Goal: Obtain resource: Obtain resource

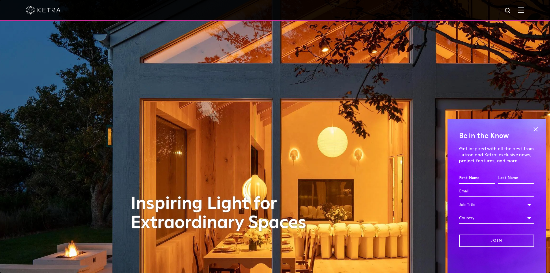
click at [524, 12] on img at bounding box center [520, 9] width 6 height 5
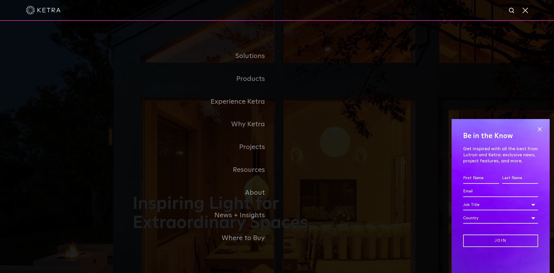
click at [0, 0] on link "Residential Products" at bounding box center [0, 0] width 0 height 0
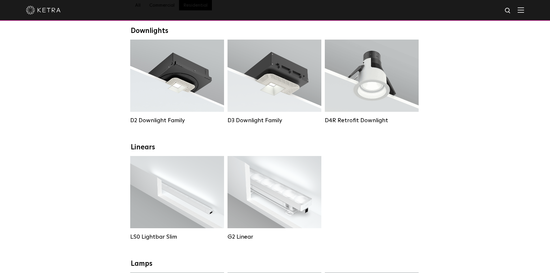
scroll to position [144, 0]
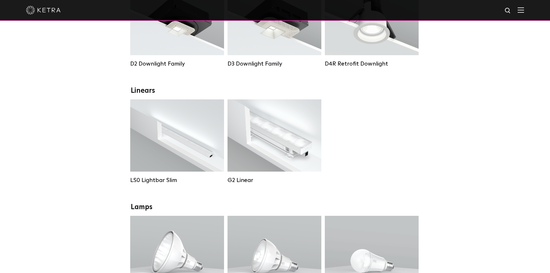
click at [177, 146] on div "Lumen Output: 200 / 350 Colors: White / Black Control: X96 Controller" at bounding box center [177, 135] width 48 height 22
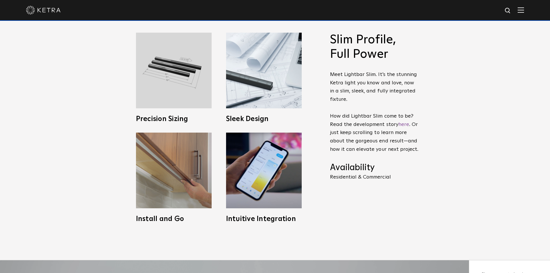
scroll to position [289, 0]
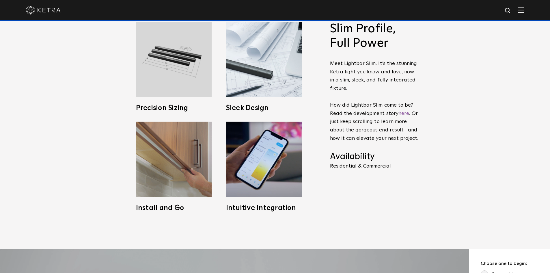
click at [174, 64] on img at bounding box center [174, 60] width 76 height 76
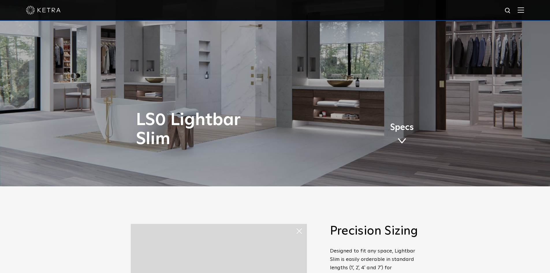
click at [401, 129] on span "Specs" at bounding box center [402, 127] width 24 height 8
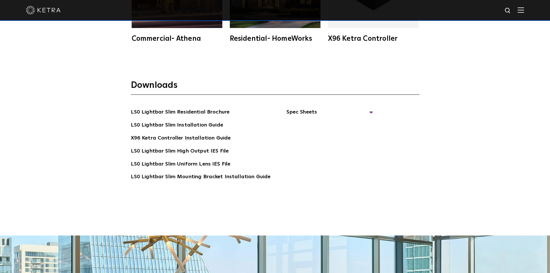
scroll to position [1163, 0]
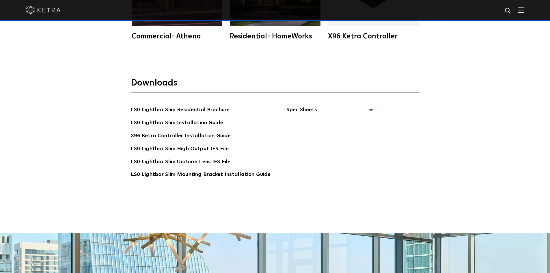
click at [304, 111] on span "Spec Sheets" at bounding box center [329, 112] width 87 height 13
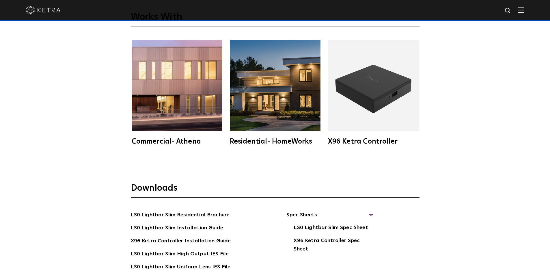
scroll to position [1134, 0]
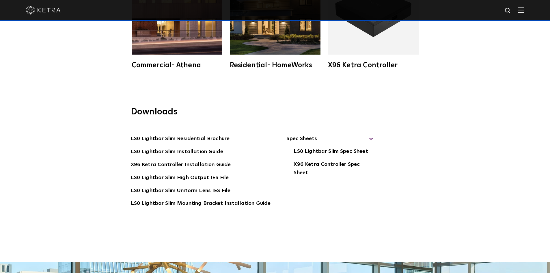
click at [329, 151] on link "LS0 Lightbar Slim Spec Sheet" at bounding box center [330, 151] width 74 height 9
click at [330, 161] on link "X96 Ketra Controller Spec Sheet" at bounding box center [332, 169] width 79 height 18
click at [196, 151] on link "LS0 Lightbar Slim Installation Guide" at bounding box center [177, 151] width 92 height 9
